Goal: Task Accomplishment & Management: Use online tool/utility

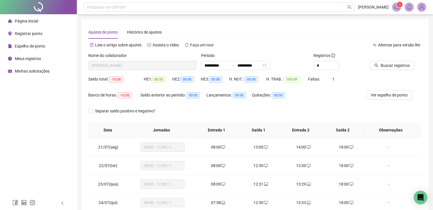
click at [38, 21] on li "Página inicial" at bounding box center [38, 20] width 74 height 11
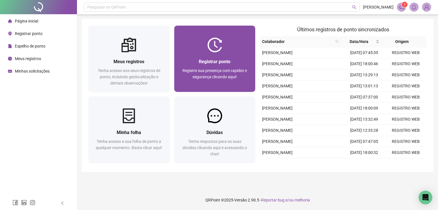
click at [211, 59] on span "Registrar ponto" at bounding box center [215, 61] width 32 height 5
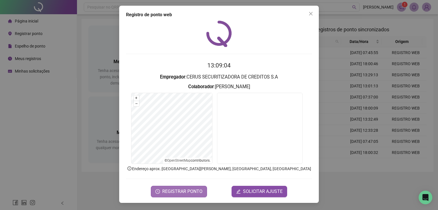
click at [184, 188] on button "REGISTRAR PONTO" at bounding box center [179, 191] width 56 height 11
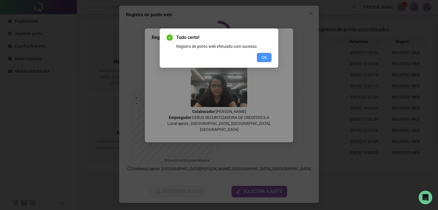
click at [266, 59] on span "OK" at bounding box center [263, 57] width 5 height 6
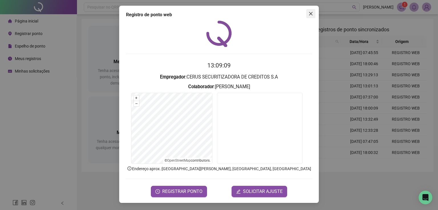
click at [307, 14] on span "Close" at bounding box center [310, 13] width 9 height 5
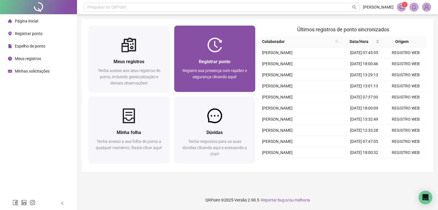
click at [191, 76] on div "Registre sua presença com rapidez e segurança clicando aqui!" at bounding box center [215, 77] width 68 height 19
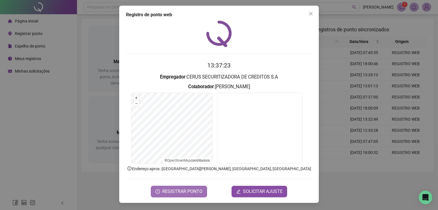
click at [188, 192] on span "REGISTRAR PONTO" at bounding box center [182, 191] width 40 height 7
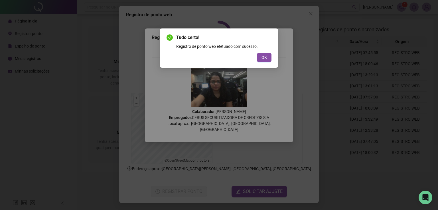
click at [264, 50] on div "Tudo certo! Registro de ponto web efetuado com sucesso. OK" at bounding box center [218, 48] width 105 height 28
click at [264, 58] on span "OK" at bounding box center [263, 57] width 5 height 6
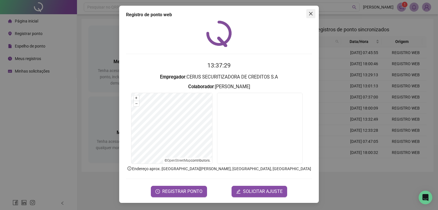
click at [310, 12] on icon "close" at bounding box center [310, 13] width 5 height 5
